Goal: Task Accomplishment & Management: Use online tool/utility

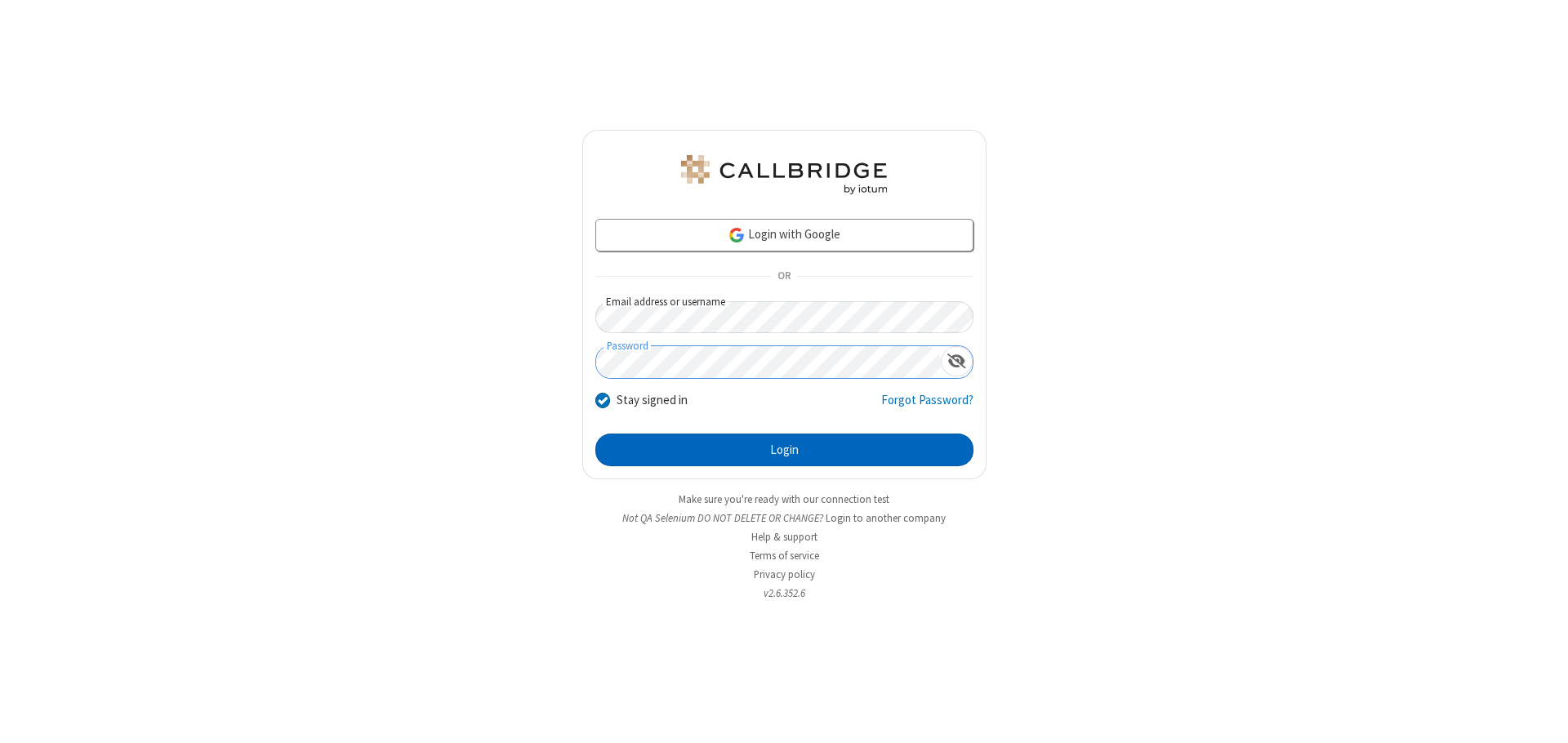
click at [784, 450] on button "Login" at bounding box center [785, 449] width 378 height 32
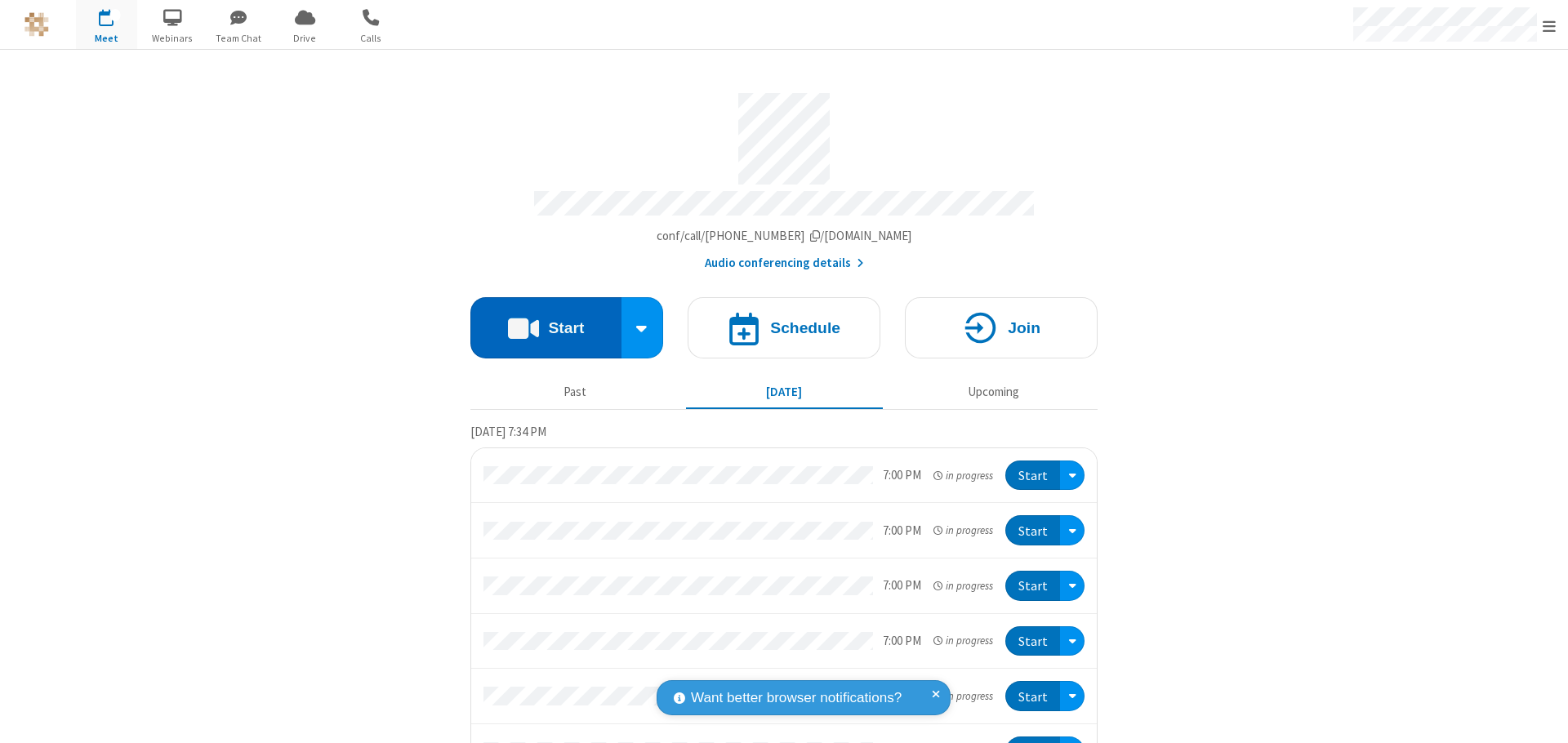
click at [539, 320] on button "Start" at bounding box center [546, 328] width 151 height 61
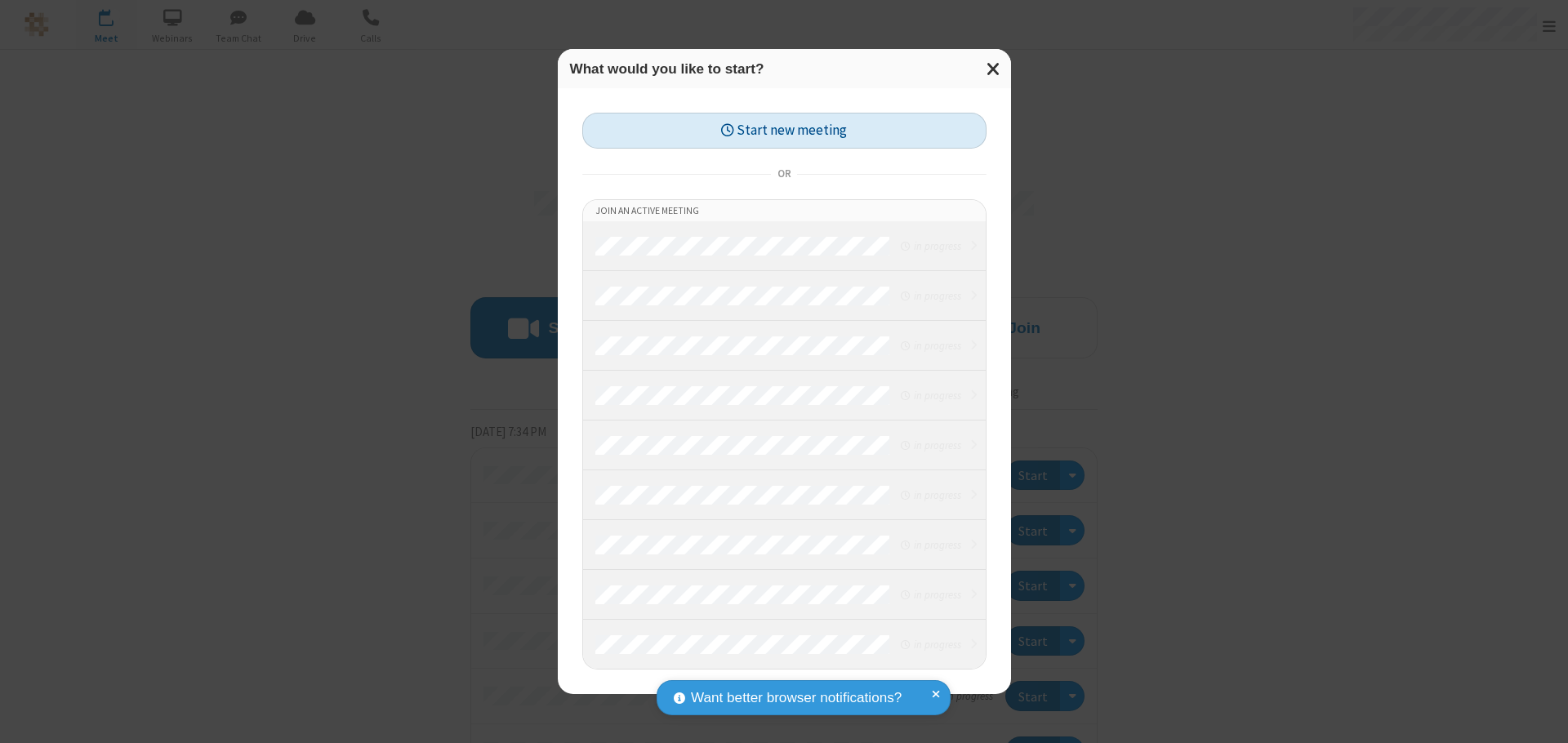
click at [784, 131] on button "Start new meeting" at bounding box center [784, 132] width 404 height 37
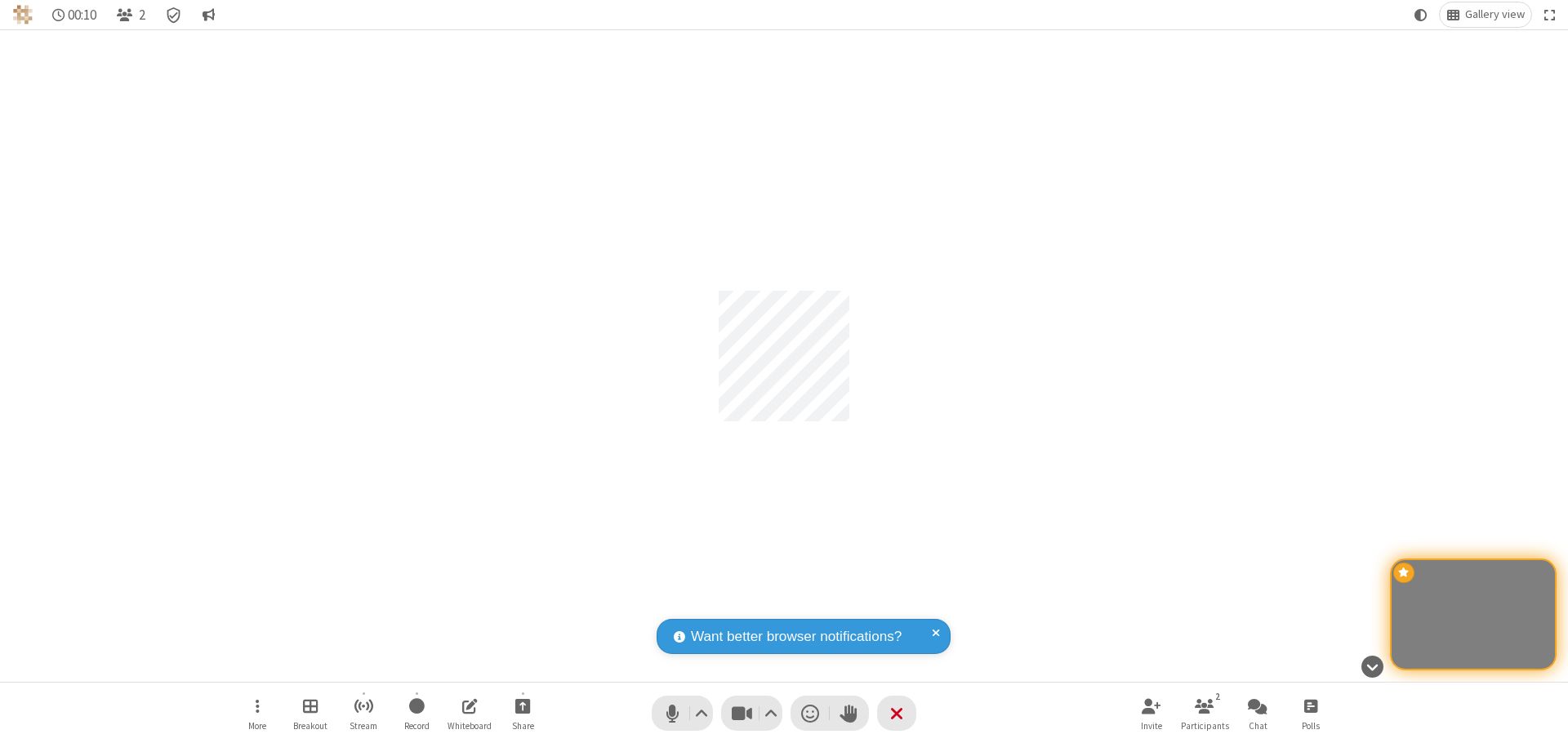
click at [1205, 725] on span "Participants" at bounding box center [1205, 725] width 48 height 10
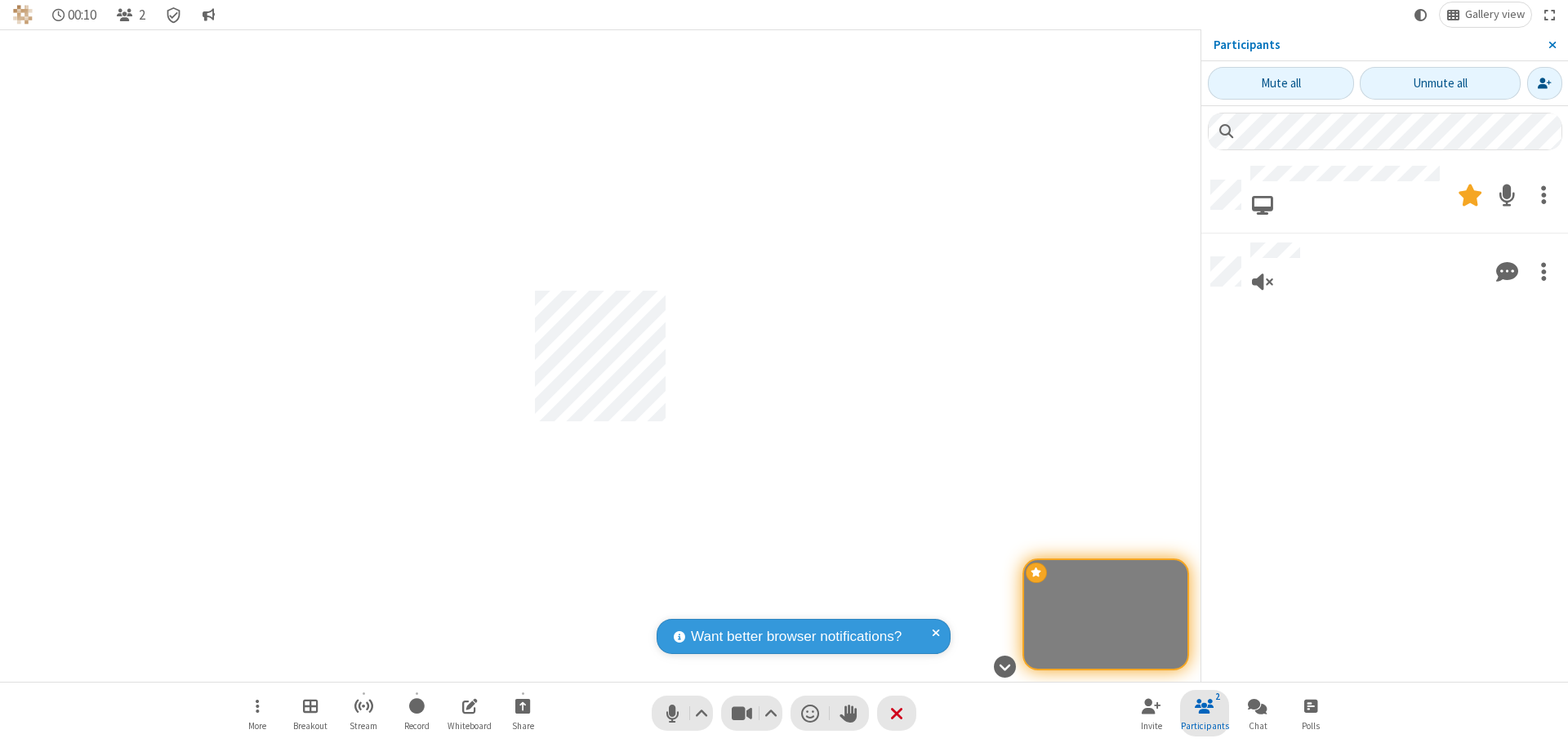
click at [1552, 44] on span "Close sidebar" at bounding box center [1552, 44] width 8 height 13
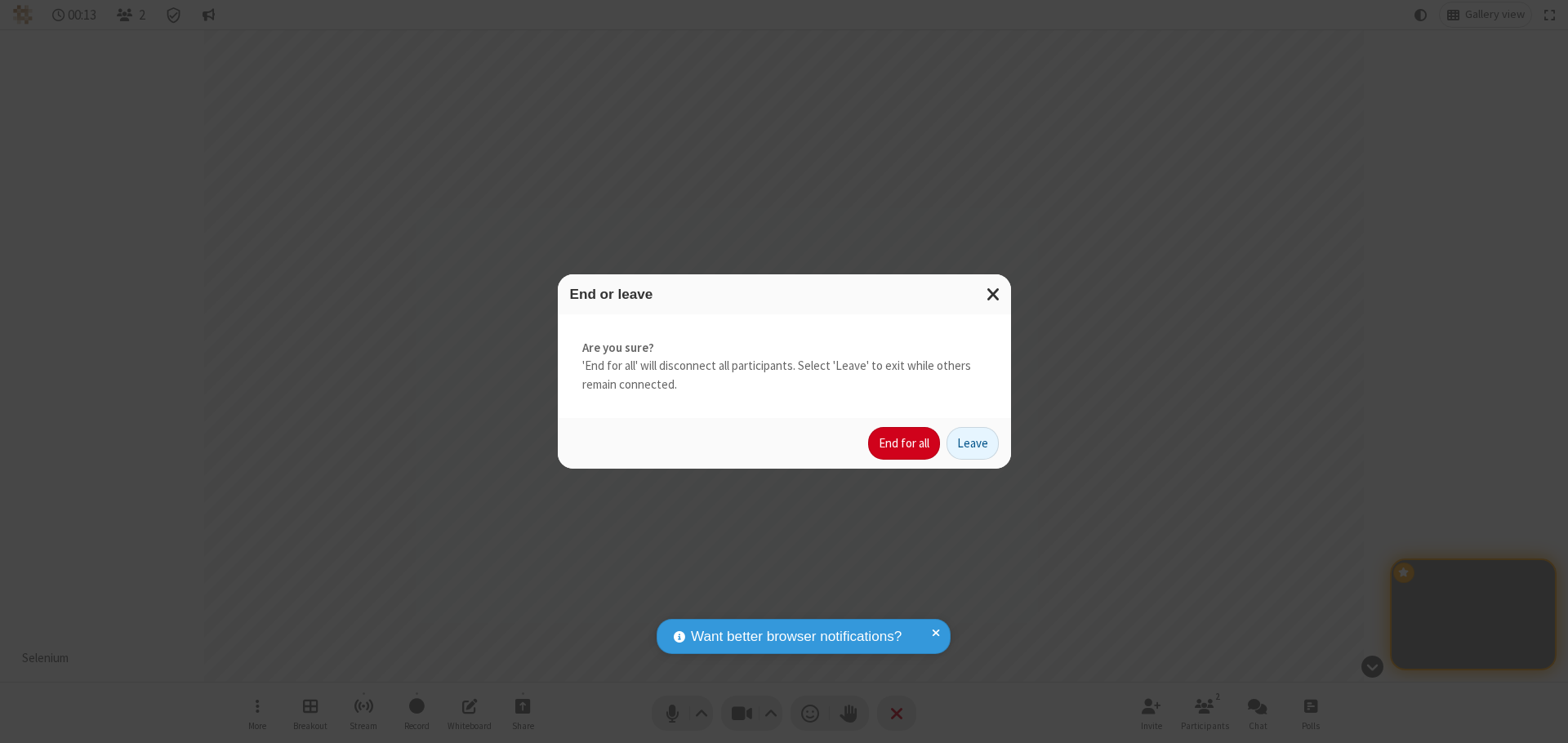
click at [905, 444] on button "End for all" at bounding box center [904, 443] width 72 height 32
